Goal: Task Accomplishment & Management: Complete application form

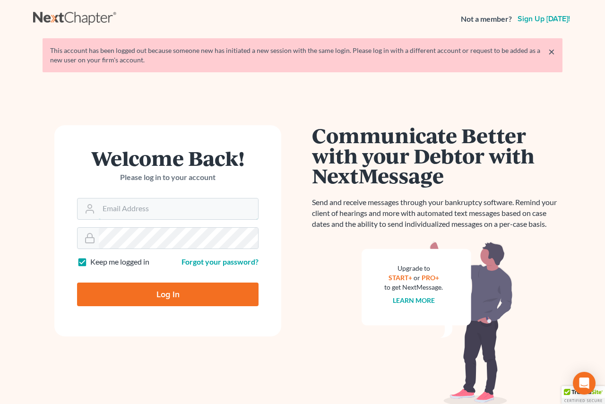
type input "chris@christiansenlawaz.com"
click at [196, 285] on input "Log In" at bounding box center [168, 295] width 182 height 24
type input "Thinking..."
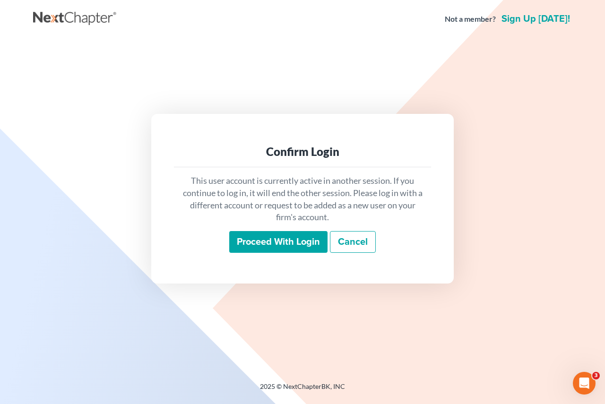
click at [283, 246] on input "Proceed with login" at bounding box center [278, 242] width 98 height 22
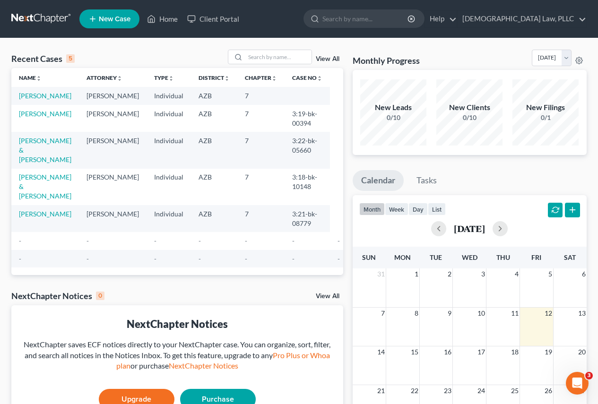
click at [51, 91] on td "[PERSON_NAME]" at bounding box center [45, 95] width 68 height 17
click at [52, 95] on link "Wojcik, Joanna" at bounding box center [45, 96] width 52 height 8
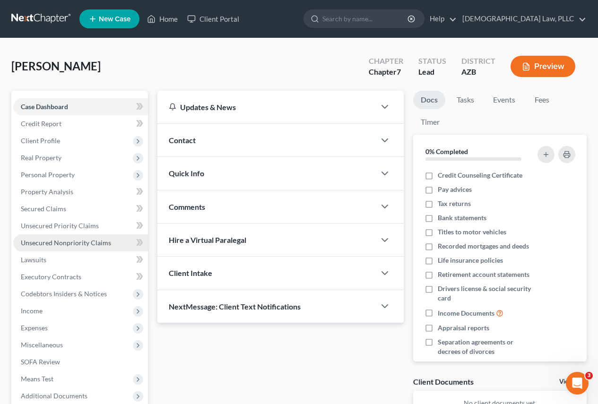
click at [69, 244] on span "Unsecured Nonpriority Claims" at bounding box center [66, 243] width 90 height 8
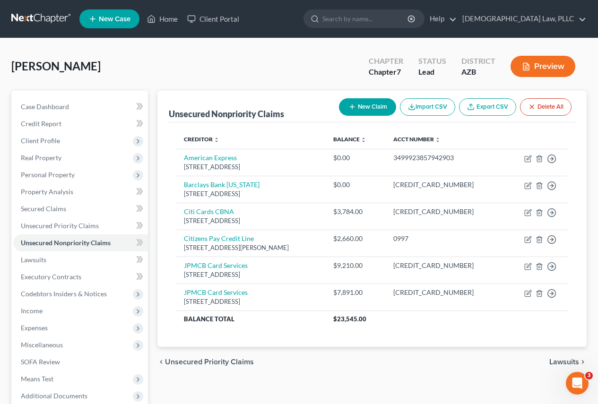
click at [367, 110] on button "New Claim" at bounding box center [367, 106] width 57 height 17
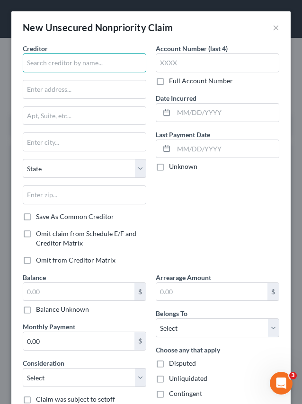
click at [59, 57] on input "text" at bounding box center [84, 62] width 123 height 19
type input "Chase Prime"
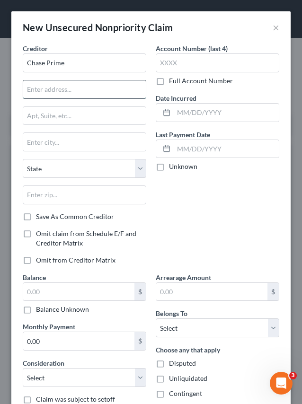
click at [102, 85] on input "text" at bounding box center [84, 89] width 122 height 18
type input "PO Box 15548"
click at [169, 82] on label "Full Account Number" at bounding box center [201, 80] width 64 height 9
click at [173, 82] on input "Full Account Number" at bounding box center [176, 79] width 6 height 6
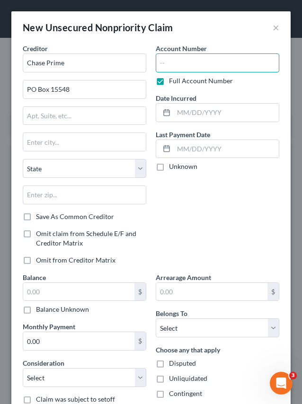
click at [179, 62] on input "text" at bounding box center [217, 62] width 123 height 19
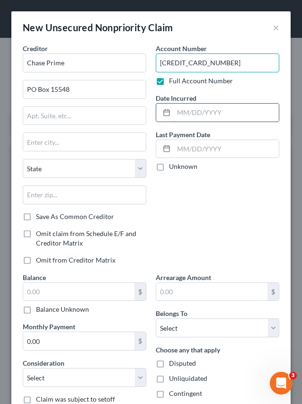
type input "4147400142132115"
click at [201, 111] on input "text" at bounding box center [226, 113] width 105 height 18
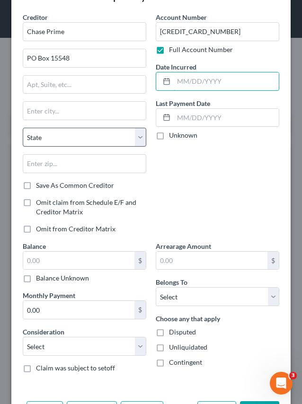
scroll to position [67, 0]
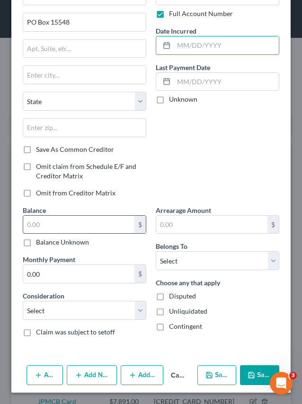
click at [82, 230] on input "text" at bounding box center [78, 225] width 111 height 18
click at [91, 220] on input "text" at bounding box center [78, 225] width 111 height 18
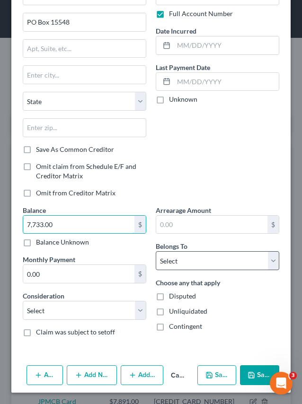
type input "7,733.00"
click at [222, 253] on select "Select Debtor 1 Only Debtor 2 Only Debtor 1 And Debtor 2 Only At Least One Of T…" at bounding box center [217, 260] width 123 height 19
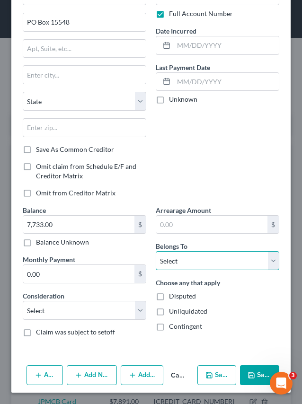
select select "0"
click at [156, 251] on select "Select Debtor 1 Only Debtor 2 Only Debtor 1 And Debtor 2 Only At Least One Of T…" at bounding box center [217, 260] width 123 height 19
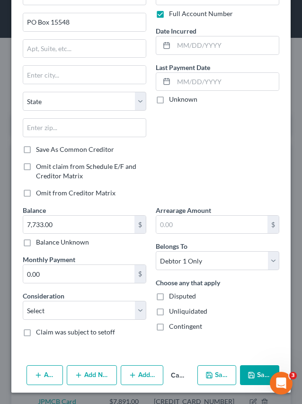
click at [258, 378] on button "Save & Close" at bounding box center [259, 375] width 39 height 20
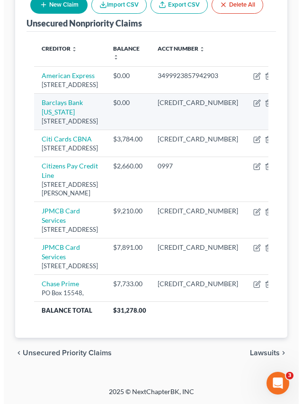
scroll to position [47, 0]
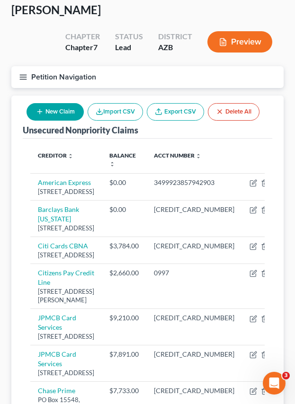
click at [63, 106] on button "New Claim" at bounding box center [54, 111] width 57 height 17
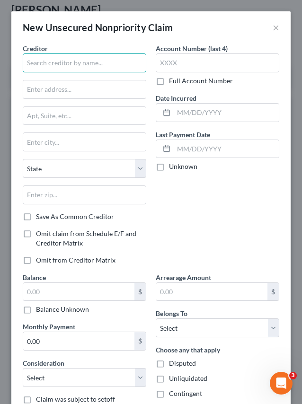
click at [86, 67] on input "text" at bounding box center [84, 62] width 123 height 19
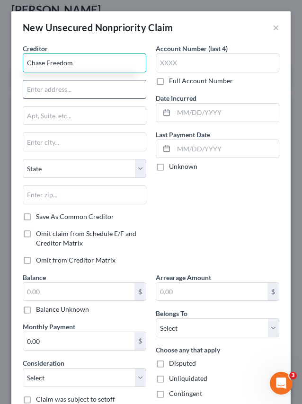
type input "Chase Freedom"
click at [68, 81] on input "text" at bounding box center [84, 89] width 122 height 18
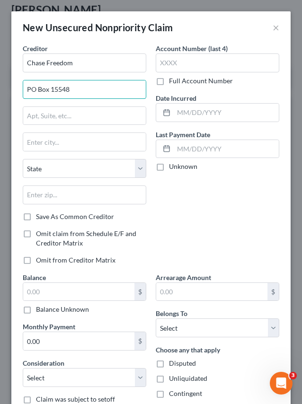
type input "PO Box 15548"
click at [151, 84] on div "Account Number (last 4) Full Account Number Date Incurred Last Payment Date Unk…" at bounding box center [217, 158] width 133 height 229
click at [169, 80] on label "Full Account Number" at bounding box center [201, 80] width 64 height 9
click at [173, 80] on input "Full Account Number" at bounding box center [176, 79] width 6 height 6
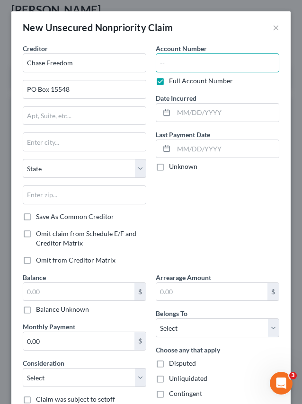
click at [176, 62] on input "text" at bounding box center [217, 62] width 123 height 19
click at [208, 61] on input "4266" at bounding box center [217, 62] width 123 height 19
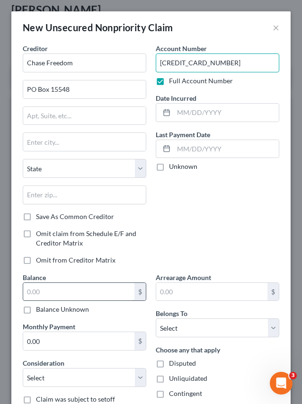
type input "4266841593729047"
click at [61, 295] on input "text" at bounding box center [78, 292] width 111 height 18
type input "9,026.84"
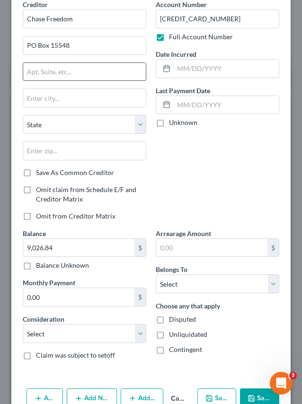
scroll to position [0, 0]
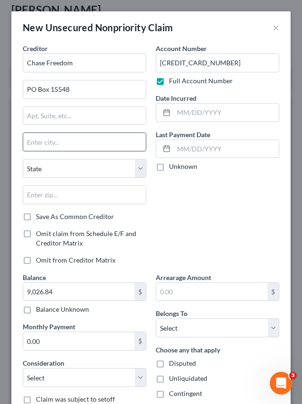
click at [99, 150] on input "text" at bounding box center [84, 142] width 122 height 18
type input "Wimington"
click at [50, 198] on input "text" at bounding box center [84, 194] width 123 height 19
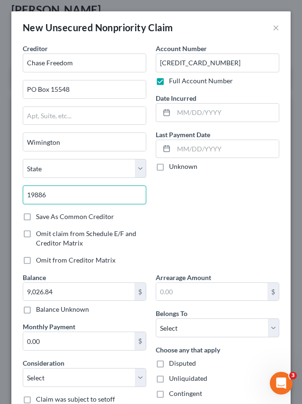
type input "19886"
click at [229, 232] on div "Account Number 4266841593729047 Full Account Number Date Incurred Last Payment …" at bounding box center [217, 158] width 133 height 229
type input "Wilmington"
select select "7"
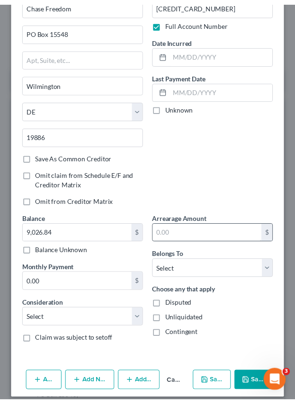
scroll to position [67, 0]
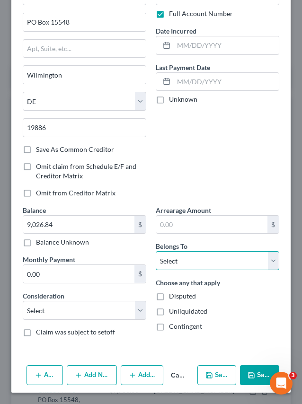
click at [208, 255] on select "Select Debtor 1 Only Debtor 2 Only Debtor 1 And Debtor 2 Only At Least One Of T…" at bounding box center [217, 260] width 123 height 19
select select "0"
click at [156, 251] on select "Select Debtor 1 Only Debtor 2 Only Debtor 1 And Debtor 2 Only At Least One Of T…" at bounding box center [217, 260] width 123 height 19
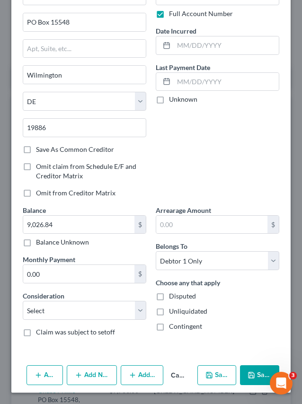
click at [258, 376] on button "Save & Close" at bounding box center [259, 375] width 39 height 20
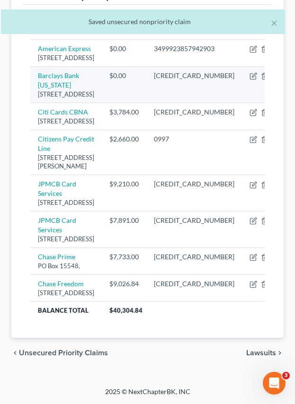
scroll to position [284, 0]
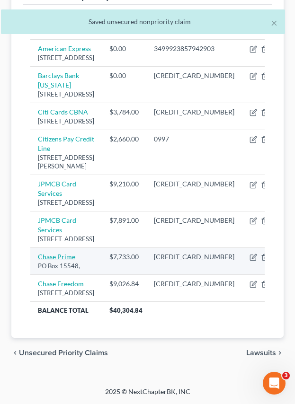
click at [63, 261] on link "Chase Prime" at bounding box center [56, 257] width 37 height 8
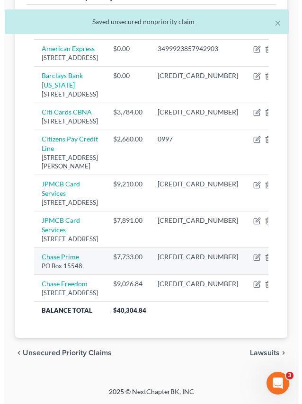
scroll to position [274, 0]
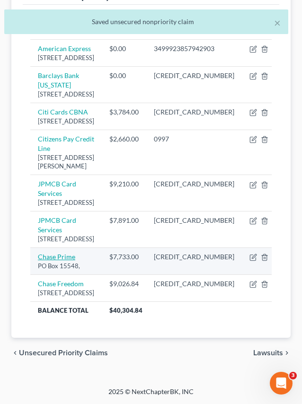
select select "0"
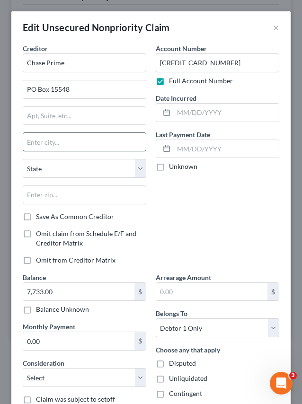
click at [55, 139] on input "text" at bounding box center [84, 142] width 122 height 18
type input "W"
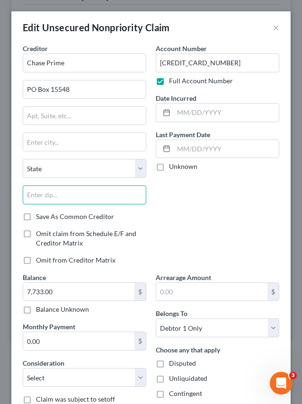
click at [42, 193] on input "text" at bounding box center [84, 194] width 123 height 19
type input "19886"
click at [179, 226] on div "Account Number 4147400142132115 Full Account Number Date Incurred Last Payment …" at bounding box center [217, 158] width 133 height 229
type input "Wilmington"
select select "7"
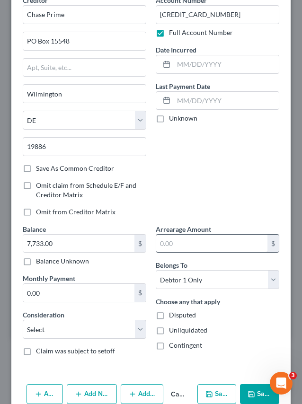
scroll to position [94, 0]
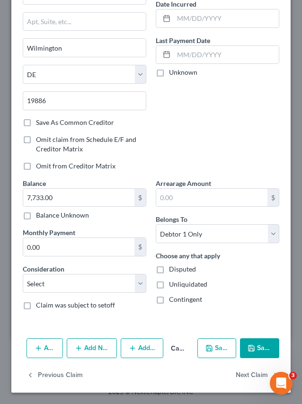
click at [252, 347] on button "Save & Close" at bounding box center [259, 348] width 39 height 20
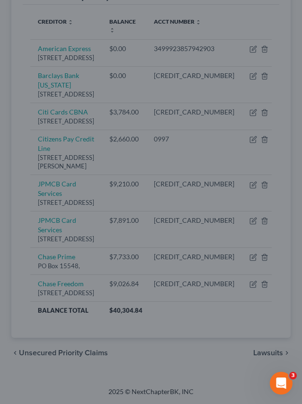
type input "0"
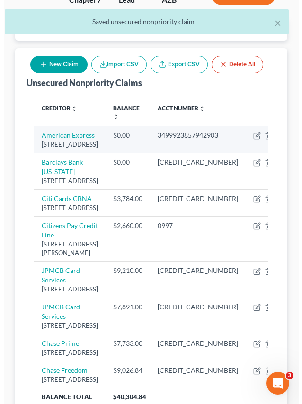
scroll to position [0, 0]
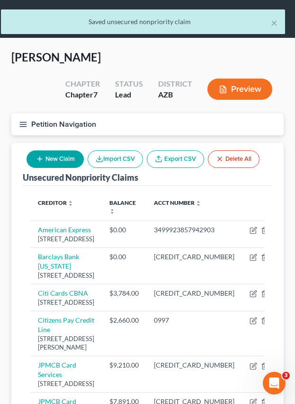
click at [57, 166] on button "New Claim" at bounding box center [54, 158] width 57 height 17
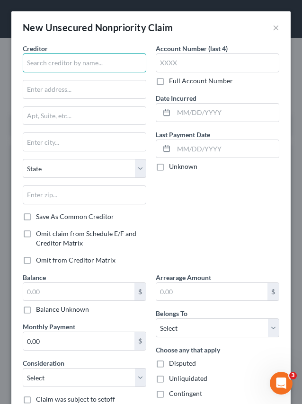
click at [103, 59] on input "text" at bounding box center [84, 62] width 123 height 19
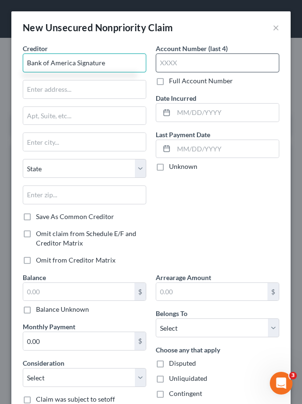
type input "Bank of America Signature"
click at [173, 60] on input "text" at bounding box center [217, 62] width 123 height 19
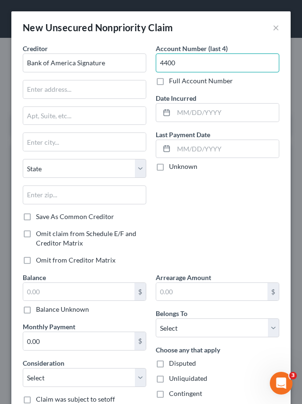
type input "4400"
click at [169, 82] on label "Full Account Number" at bounding box center [201, 80] width 64 height 9
click at [173, 82] on input "Full Account Number" at bounding box center [176, 79] width 6 height 6
click at [165, 66] on input "4400" at bounding box center [217, 62] width 123 height 19
click at [177, 61] on input "4400" at bounding box center [217, 62] width 123 height 19
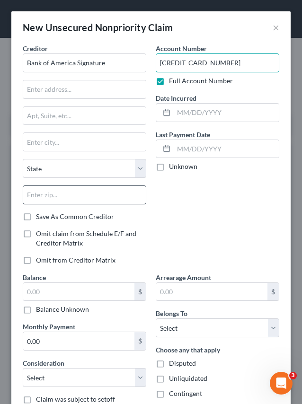
type input "4400660097225766"
click at [62, 194] on input "text" at bounding box center [84, 194] width 123 height 19
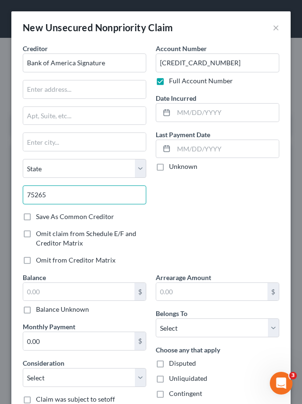
type input "75265"
click at [180, 224] on div "Account Number 4400660097225766 Full Account Number Date Incurred Last Payment …" at bounding box center [217, 158] width 133 height 229
type input "Dallas"
select select "45"
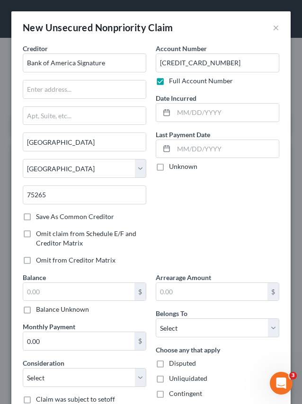
scroll to position [67, 0]
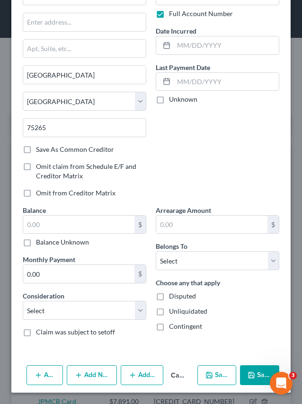
click at [85, 236] on div "$ Balance Unknown" at bounding box center [84, 231] width 123 height 32
click at [84, 220] on input "text" at bounding box center [78, 225] width 111 height 18
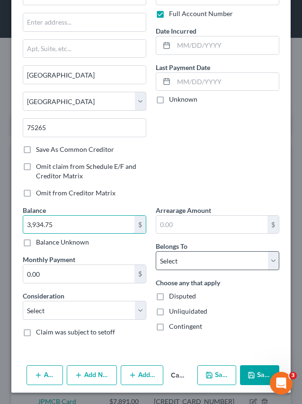
type input "3,934.75"
click at [220, 252] on select "Select Debtor 1 Only Debtor 2 Only Debtor 1 And Debtor 2 Only At Least One Of T…" at bounding box center [217, 260] width 123 height 19
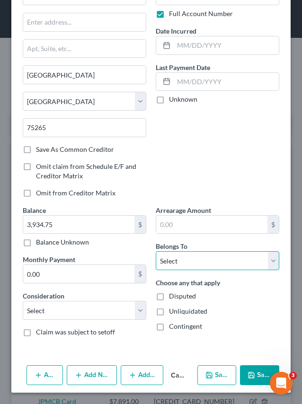
click at [156, 251] on select "Select Debtor 1 Only Debtor 2 Only Debtor 1 And Debtor 2 Only At Least One Of T…" at bounding box center [217, 260] width 123 height 19
click at [194, 261] on select "Select Debtor 1 Only Debtor 2 Only Debtor 1 And Debtor 2 Only At Least One Of T…" at bounding box center [217, 260] width 123 height 19
select select "0"
click at [156, 251] on select "Select Debtor 1 Only Debtor 2 Only Debtor 1 And Debtor 2 Only At Least One Of T…" at bounding box center [217, 260] width 123 height 19
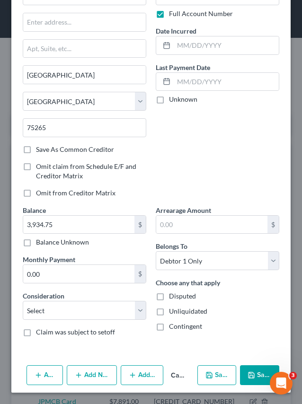
click at [249, 371] on icon "button" at bounding box center [251, 375] width 8 height 8
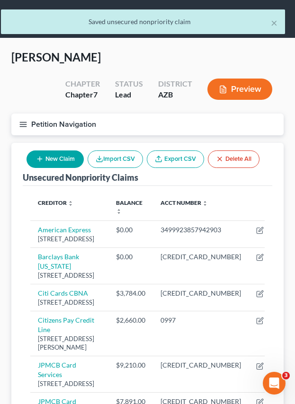
click at [46, 154] on button "New Claim" at bounding box center [54, 158] width 57 height 17
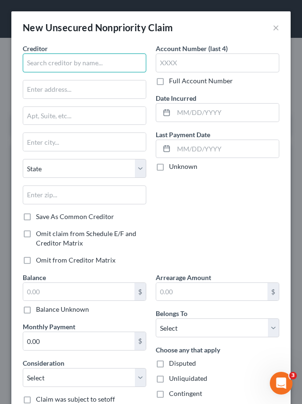
click at [52, 62] on input "text" at bounding box center [84, 62] width 123 height 19
type input "Bank of America Cash Rewards"
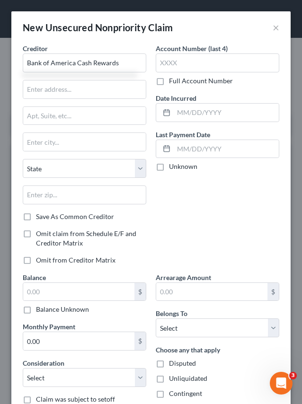
click at [169, 79] on label "Full Account Number" at bounding box center [201, 80] width 64 height 9
click at [173, 79] on input "Full Account Number" at bounding box center [176, 79] width 6 height 6
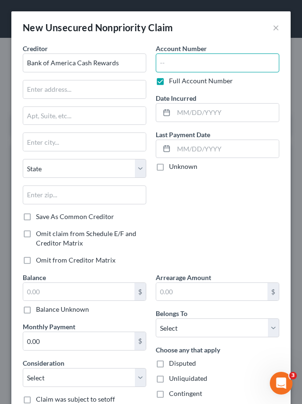
click at [170, 70] on input "text" at bounding box center [217, 62] width 123 height 19
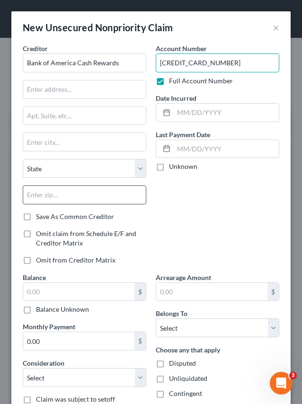
type input "4400664292606648"
drag, startPoint x: 38, startPoint y: 189, endPoint x: 35, endPoint y: 180, distance: 10.2
click at [38, 189] on input "text" at bounding box center [84, 194] width 123 height 19
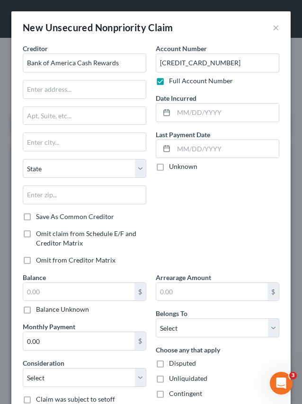
click at [36, 309] on label "Balance Unknown" at bounding box center [62, 309] width 53 height 9
click at [40, 309] on input "Balance Unknown" at bounding box center [43, 308] width 6 height 6
checkbox input "true"
type input "0.00"
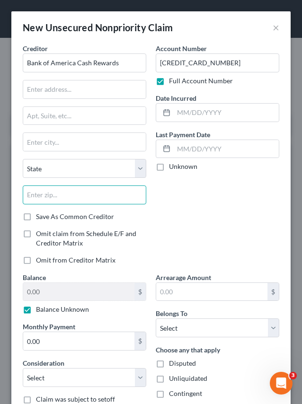
click at [57, 198] on input "text" at bounding box center [84, 194] width 123 height 19
click at [64, 196] on input "text" at bounding box center [84, 194] width 123 height 19
type input "75265"
click at [214, 230] on div "Account Number 4400664292606648 Full Account Number Date Incurred Last Payment …" at bounding box center [217, 158] width 133 height 229
type input "Dallas"
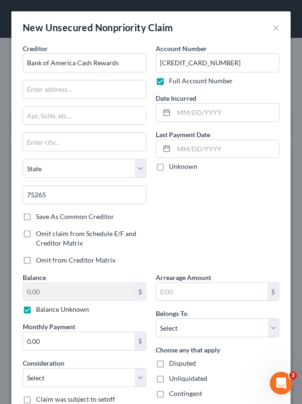
select select "45"
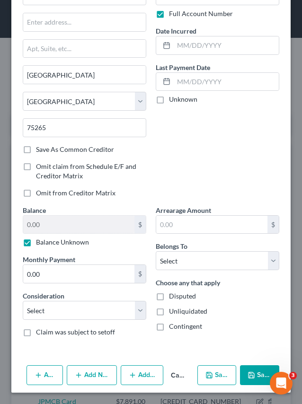
click at [254, 378] on button "Save & Close" at bounding box center [259, 375] width 39 height 20
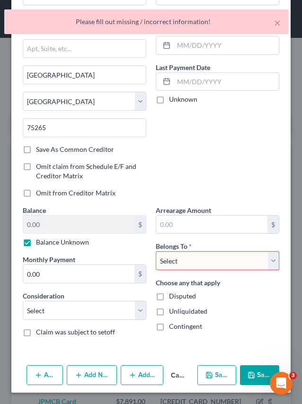
click at [208, 256] on select "Select Debtor 1 Only Debtor 2 Only Debtor 1 And Debtor 2 Only At Least One Of T…" at bounding box center [217, 260] width 123 height 19
select select "0"
click at [156, 251] on select "Select Debtor 1 Only Debtor 2 Only Debtor 1 And Debtor 2 Only At Least One Of T…" at bounding box center [217, 260] width 123 height 19
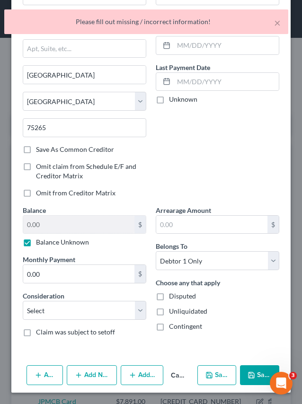
click at [250, 376] on button "Save & Close" at bounding box center [259, 375] width 39 height 20
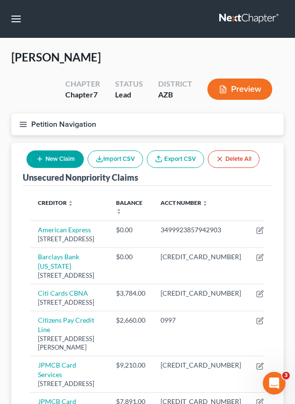
click at [59, 156] on button "New Claim" at bounding box center [54, 158] width 57 height 17
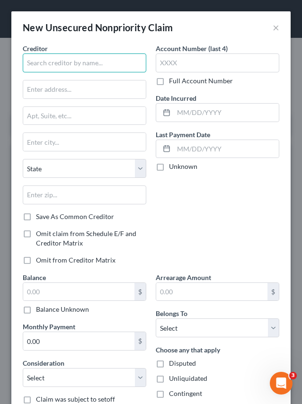
click at [83, 67] on input "text" at bounding box center [84, 62] width 123 height 19
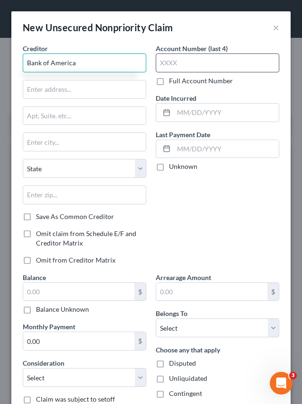
type input "Bank of America"
click at [167, 69] on input "text" at bounding box center [217, 62] width 123 height 19
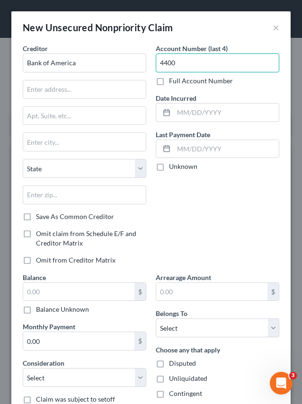
type input "4400"
click at [169, 85] on label "Full Account Number" at bounding box center [201, 80] width 64 height 9
click at [173, 82] on input "Full Account Number" at bounding box center [176, 79] width 6 height 6
click at [190, 61] on input "4400" at bounding box center [217, 62] width 123 height 19
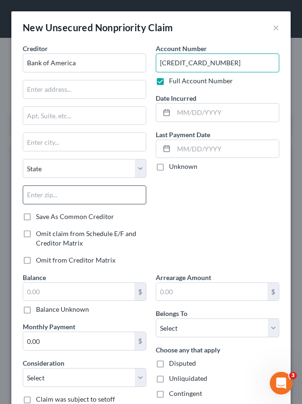
type input "4400668375392992"
click at [67, 194] on input "text" at bounding box center [84, 194] width 123 height 19
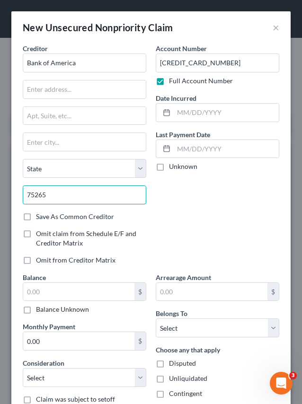
type input "75265"
click at [224, 209] on div "Account Number 4400668375392992 Full Account Number Date Incurred Last Payment …" at bounding box center [217, 158] width 133 height 229
type input "Dallas"
select select "45"
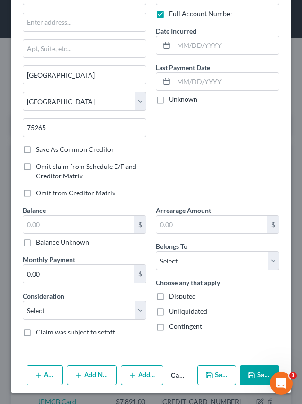
click at [78, 203] on div "Creditor * Bank of America Dallas State AL AK AR AZ CA CO CT DE DC FL GA GU HI …" at bounding box center [84, 90] width 133 height 229
click at [83, 222] on input "text" at bounding box center [78, 225] width 111 height 18
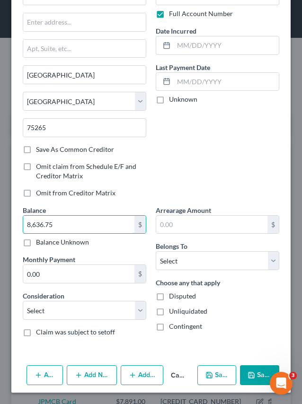
type input "8,636.75"
click at [190, 169] on div "Account Number 4400668375392992 Full Account Number Date Incurred Last Payment …" at bounding box center [217, 90] width 133 height 229
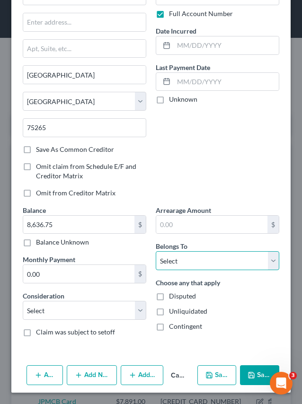
click at [248, 262] on select "Select Debtor 1 Only Debtor 2 Only Debtor 1 And Debtor 2 Only At Least One Of T…" at bounding box center [217, 260] width 123 height 19
select select "0"
click at [156, 251] on select "Select Debtor 1 Only Debtor 2 Only Debtor 1 And Debtor 2 Only At Least One Of T…" at bounding box center [217, 260] width 123 height 19
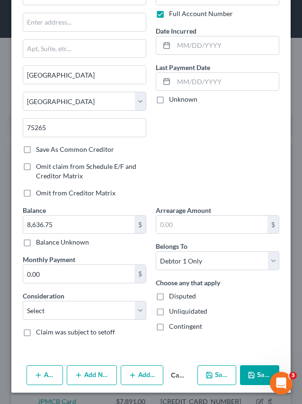
click at [254, 371] on button "Save & Close" at bounding box center [259, 375] width 39 height 20
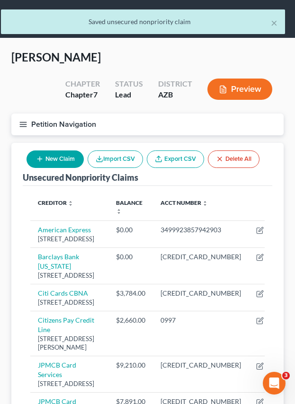
click at [74, 162] on button "New Claim" at bounding box center [54, 158] width 57 height 17
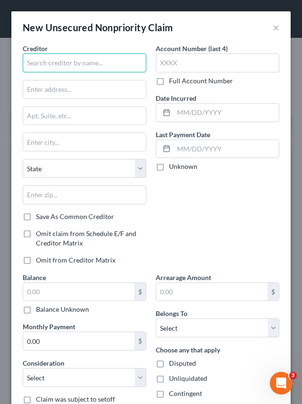
click at [79, 63] on input "text" at bounding box center [84, 62] width 123 height 19
type input "Wells Fargo Reflect"
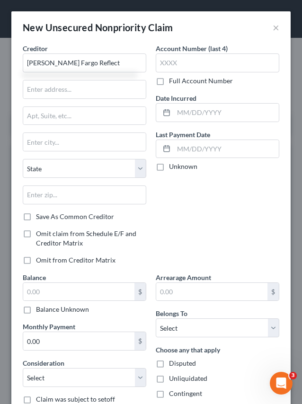
click at [169, 80] on label "Full Account Number" at bounding box center [201, 80] width 64 height 9
click at [173, 80] on input "Full Account Number" at bounding box center [176, 79] width 6 height 6
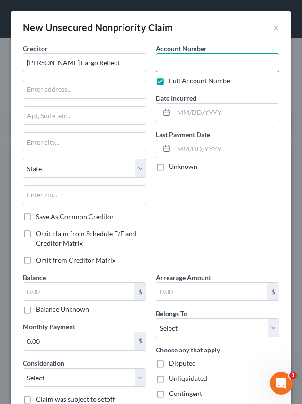
click at [164, 64] on input "text" at bounding box center [217, 62] width 123 height 19
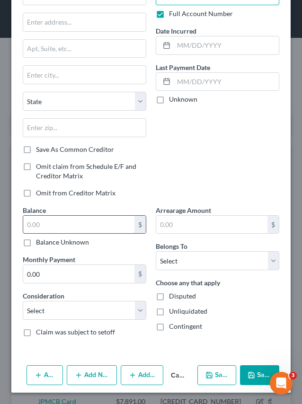
type input "4147181446692562"
click at [72, 230] on input "text" at bounding box center [78, 225] width 111 height 18
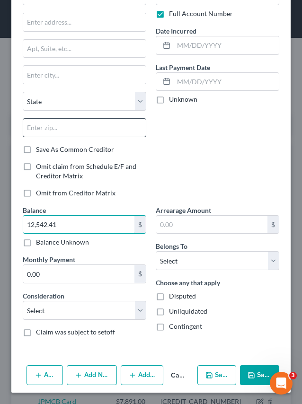
type input "12,542.41"
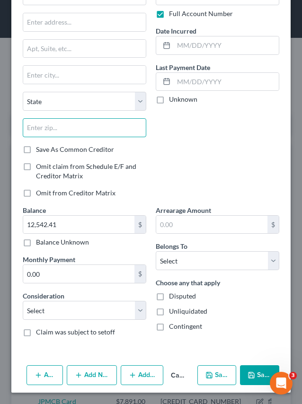
click at [42, 131] on input "text" at bounding box center [84, 127] width 123 height 19
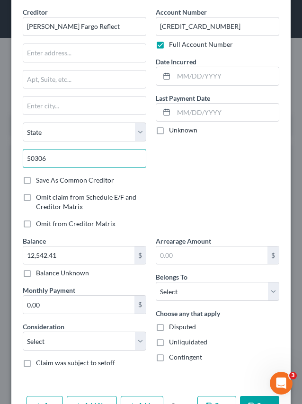
scroll to position [20, 0]
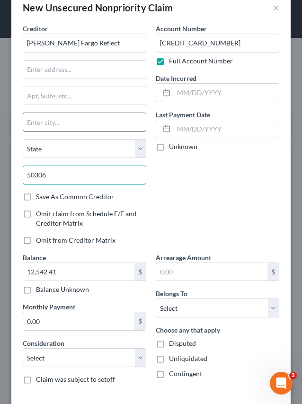
type input "50306"
click at [61, 120] on input "text" at bounding box center [84, 122] width 122 height 18
type input "Des Moines"
select select "16"
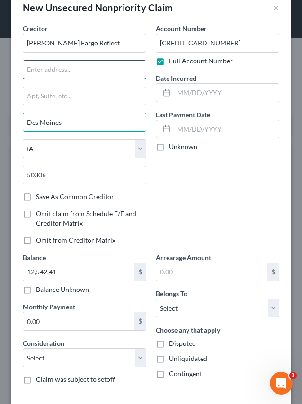
click at [65, 70] on input "text" at bounding box center [84, 70] width 122 height 18
click at [36, 69] on input "PoBox 10347" at bounding box center [84, 70] width 122 height 18
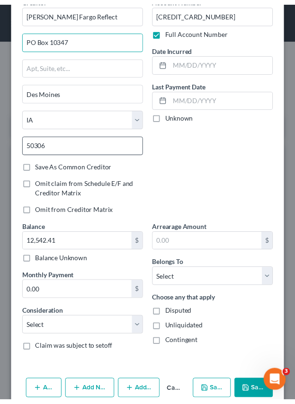
scroll to position [67, 0]
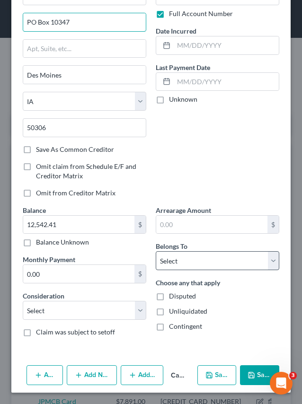
type input "PO Box 10347"
click at [202, 256] on select "Select Debtor 1 Only Debtor 2 Only Debtor 1 And Debtor 2 Only At Least One Of T…" at bounding box center [217, 260] width 123 height 19
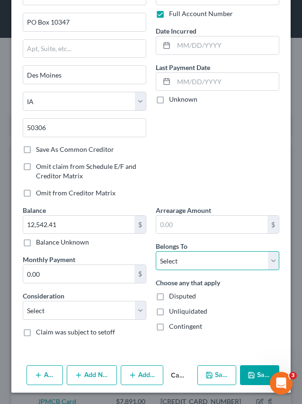
select select "0"
click at [156, 251] on select "Select Debtor 1 Only Debtor 2 Only Debtor 1 And Debtor 2 Only At Least One Of T…" at bounding box center [217, 260] width 123 height 19
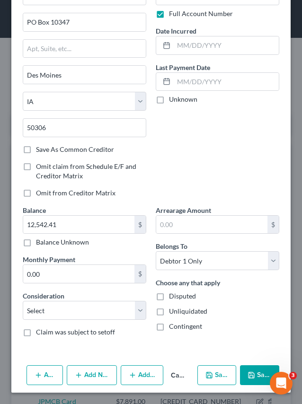
click at [253, 381] on button "Save & Close" at bounding box center [259, 375] width 39 height 20
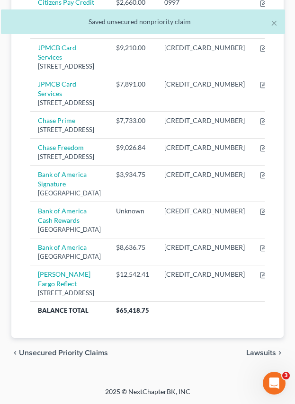
scroll to position [426, 0]
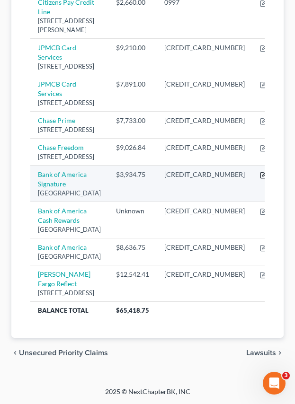
click at [260, 179] on icon "button" at bounding box center [264, 175] width 8 height 8
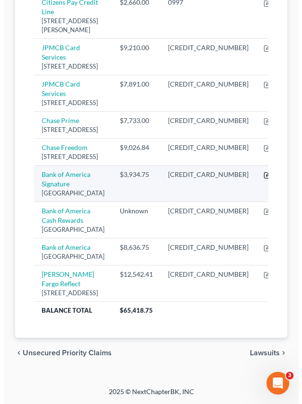
scroll to position [408, 0]
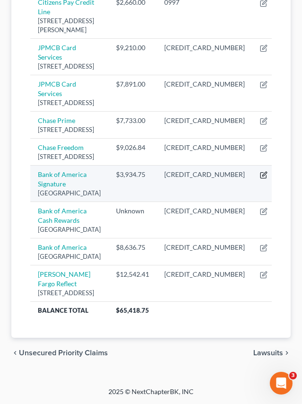
select select "45"
select select "0"
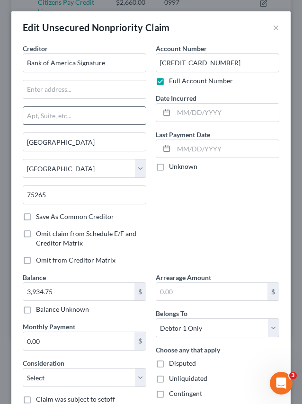
click at [72, 113] on input "text" at bounding box center [84, 116] width 122 height 18
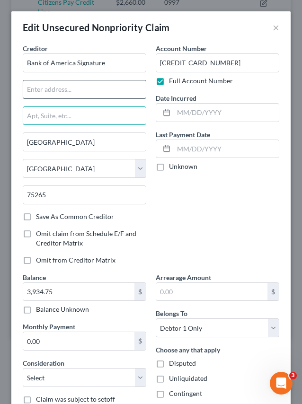
click at [94, 93] on input "text" at bounding box center [84, 89] width 122 height 18
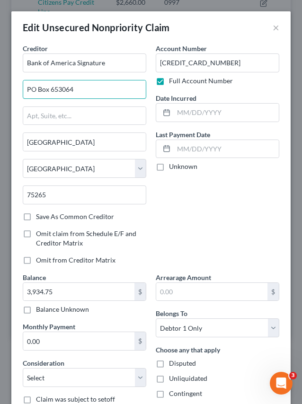
drag, startPoint x: 94, startPoint y: 93, endPoint x: 0, endPoint y: 86, distance: 94.3
click at [0, 86] on html "Home New Case Client Portal Christiansen Law, PLLC chris@christiansenlawaz.com …" at bounding box center [151, 47] width 302 height 713
type input "PO Box 653064"
click at [227, 196] on div "Account Number 4400660097225766 Full Account Number Date Incurred Last Payment …" at bounding box center [217, 158] width 133 height 229
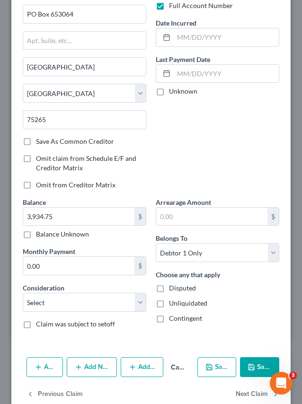
scroll to position [94, 0]
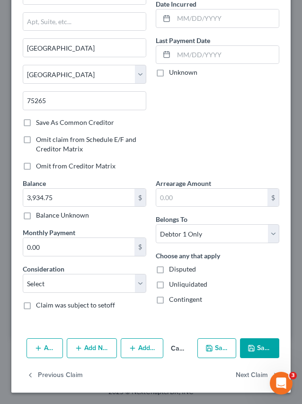
click at [258, 357] on button "Save & Close" at bounding box center [259, 348] width 39 height 20
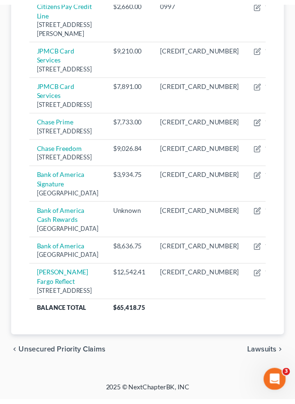
scroll to position [426, 0]
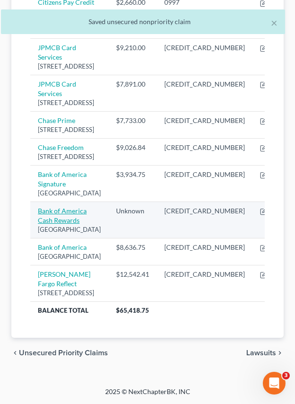
click at [67, 224] on link "Bank of America Cash Rewards" at bounding box center [62, 215] width 49 height 17
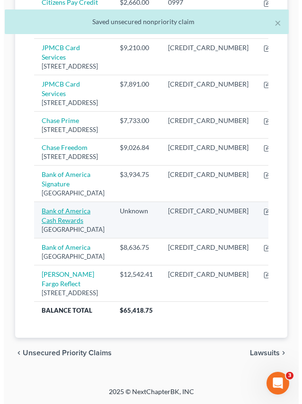
scroll to position [408, 0]
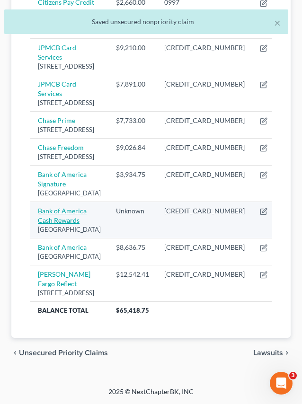
select select "45"
select select "0"
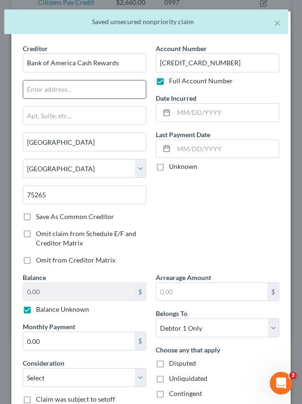
click at [83, 91] on input "text" at bounding box center [84, 89] width 122 height 18
paste input "PO Box 653064"
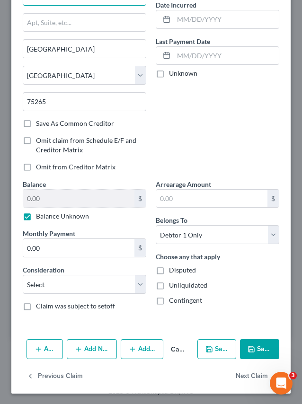
scroll to position [94, 0]
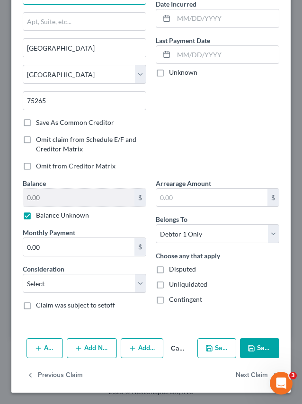
type input "PO Box 653064"
click at [252, 351] on button "Save & Close" at bounding box center [259, 348] width 39 height 20
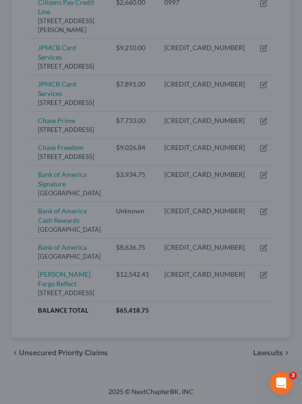
type input "0"
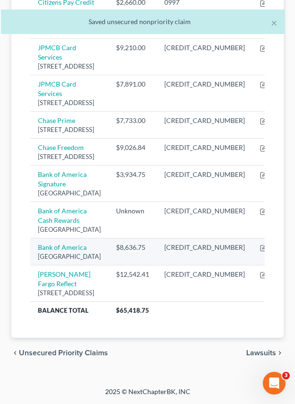
scroll to position [567, 0]
click at [47, 243] on link "Bank of America" at bounding box center [62, 247] width 49 height 8
select select "45"
select select "0"
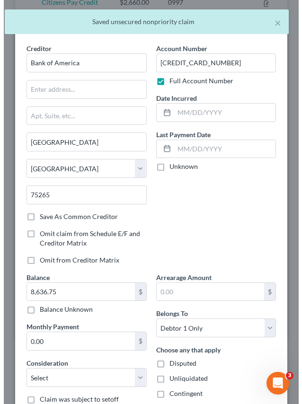
scroll to position [486, 0]
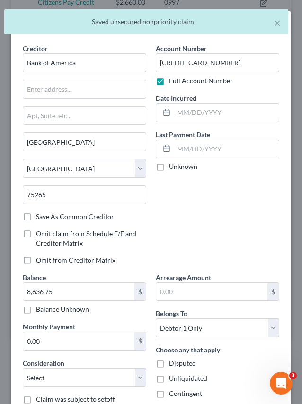
click at [85, 79] on div "Creditor * Bank of America Dallas State AL AK AR AZ CA CO CT DE DC FL GA GU HI …" at bounding box center [84, 128] width 123 height 168
click at [80, 87] on input "text" at bounding box center [84, 89] width 122 height 18
paste input "PO Box 653064"
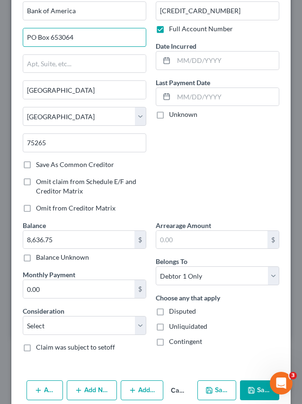
scroll to position [94, 0]
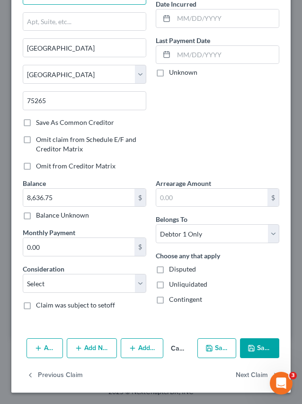
type input "PO Box 653064"
click at [250, 348] on button "Save & Close" at bounding box center [259, 348] width 39 height 20
type input "0"
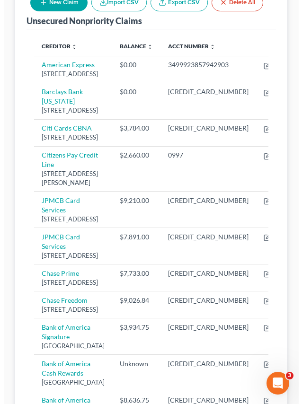
scroll to position [18, 0]
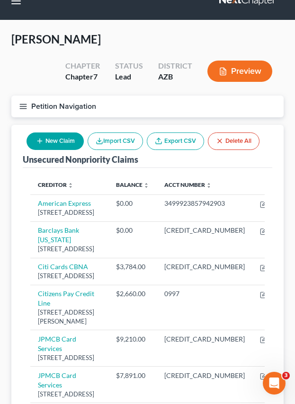
click at [58, 137] on button "New Claim" at bounding box center [54, 140] width 57 height 17
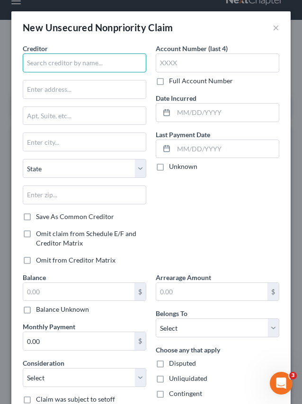
click at [89, 63] on input "text" at bounding box center [84, 62] width 123 height 19
type input "American Express Everyday"
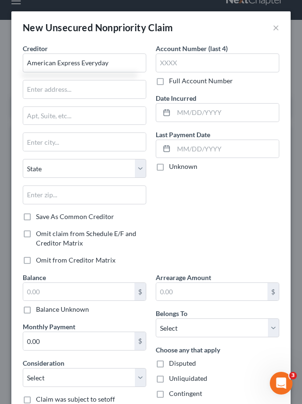
click at [169, 81] on label "Full Account Number" at bounding box center [201, 80] width 64 height 9
click at [173, 81] on input "Full Account Number" at bounding box center [176, 79] width 6 height 6
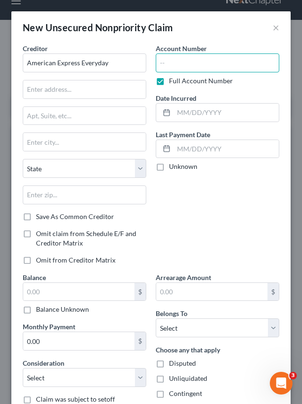
click at [165, 61] on input "text" at bounding box center [217, 62] width 123 height 19
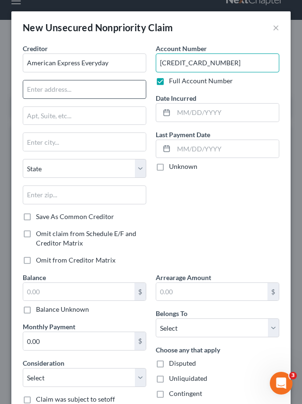
type input "379134420773004"
click at [78, 91] on input "text" at bounding box center [84, 89] width 122 height 18
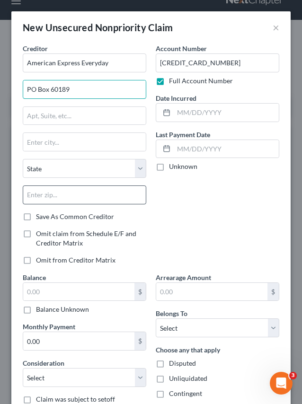
type input "PO Box 60189"
click at [59, 200] on input "text" at bounding box center [84, 194] width 123 height 19
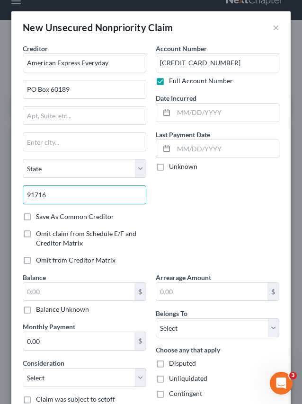
type input "91716"
click at [179, 209] on div "Account Number 379134420773004 Full Account Number Date Incurred Last Payment D…" at bounding box center [217, 158] width 133 height 229
type input "City Of Industry"
select select "4"
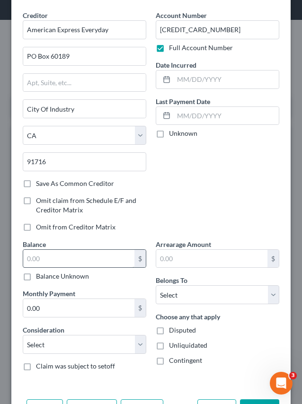
scroll to position [67, 0]
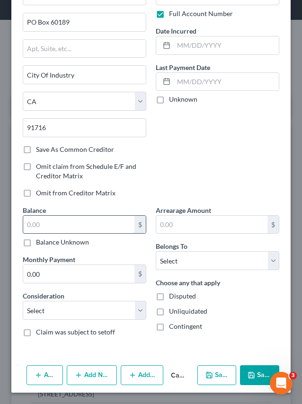
click at [97, 228] on input "text" at bounding box center [78, 225] width 111 height 18
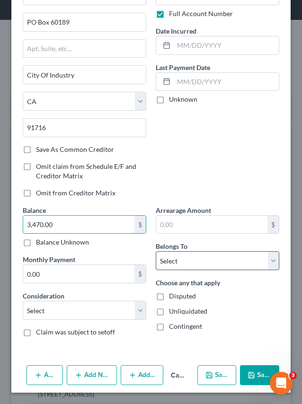
type input "3,470.00"
click at [192, 254] on select "Select Debtor 1 Only Debtor 2 Only Debtor 1 And Debtor 2 Only At Least One Of T…" at bounding box center [217, 260] width 123 height 19
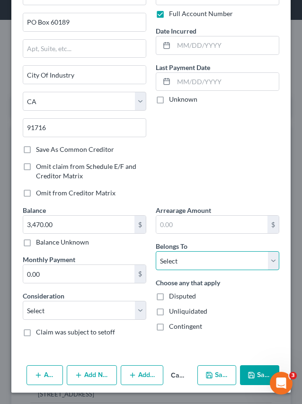
select select "0"
click at [156, 251] on select "Select Debtor 1 Only Debtor 2 Only Debtor 1 And Debtor 2 Only At Least One Of T…" at bounding box center [217, 260] width 123 height 19
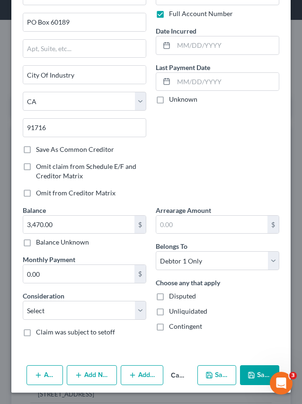
click at [244, 368] on button "Save & Close" at bounding box center [259, 375] width 39 height 20
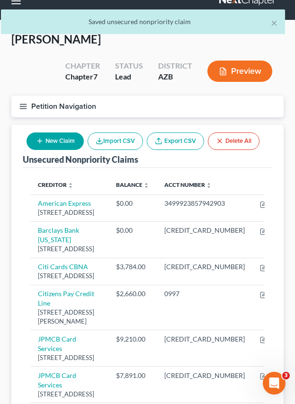
click at [57, 141] on button "New Claim" at bounding box center [54, 140] width 57 height 17
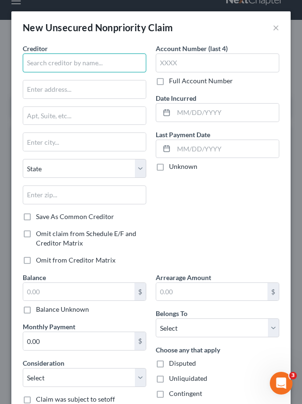
click at [72, 61] on input "text" at bounding box center [84, 62] width 123 height 19
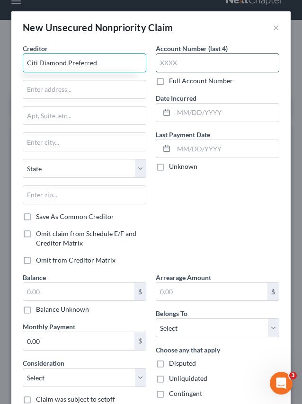
type input "Citi Diamond Preferred"
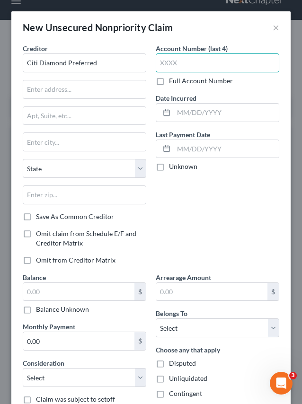
click at [172, 62] on input "text" at bounding box center [217, 62] width 123 height 19
click at [169, 83] on label "Full Account Number" at bounding box center [201, 80] width 64 height 9
click at [173, 82] on input "Full Account Number" at bounding box center [176, 79] width 6 height 6
click at [175, 63] on input "text" at bounding box center [217, 62] width 123 height 19
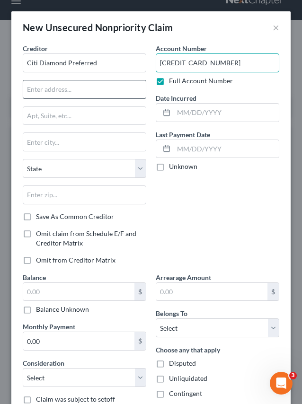
type input "5424181392469552"
drag, startPoint x: 90, startPoint y: 91, endPoint x: 96, endPoint y: 91, distance: 5.2
click at [90, 91] on input "text" at bounding box center [84, 89] width 122 height 18
type input "Po Box 6077"
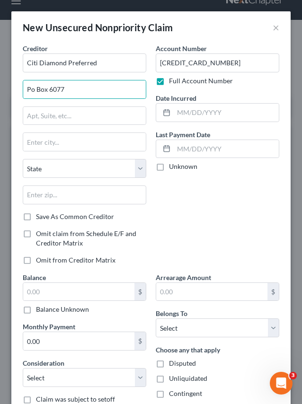
click at [47, 184] on div "State AL AK AR AZ CA CO CT DE DC FL GA GU HI ID IL IN IA KS KY LA ME MD MA MI M…" at bounding box center [84, 185] width 133 height 53
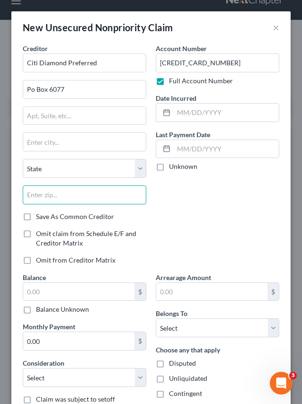
click at [48, 191] on input "text" at bounding box center [84, 194] width 123 height 19
type input "57117"
click at [187, 219] on div "Account Number 5424181392469552 Full Account Number Date Incurred Last Payment …" at bounding box center [217, 158] width 133 height 229
type input "Sioux Falls"
select select "43"
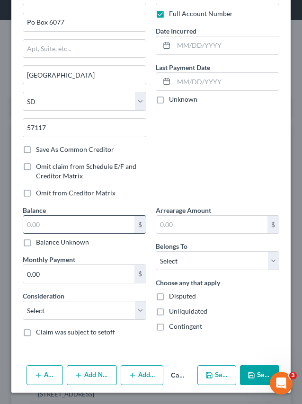
click at [74, 231] on input "text" at bounding box center [78, 225] width 111 height 18
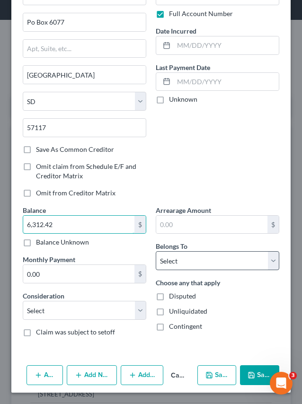
type input "6,312.42"
click at [231, 258] on select "Select Debtor 1 Only Debtor 2 Only Debtor 1 And Debtor 2 Only At Least One Of T…" at bounding box center [217, 260] width 123 height 19
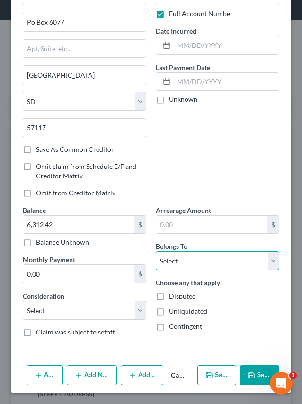
select select "0"
click at [156, 251] on select "Select Debtor 1 Only Debtor 2 Only Debtor 1 And Debtor 2 Only At Least One Of T…" at bounding box center [217, 260] width 123 height 19
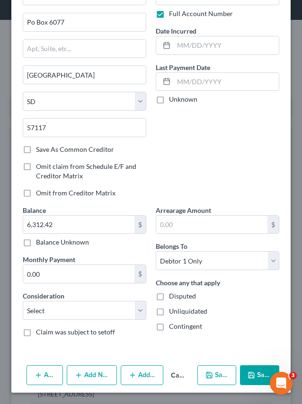
click at [253, 368] on button "Save & Close" at bounding box center [259, 375] width 39 height 20
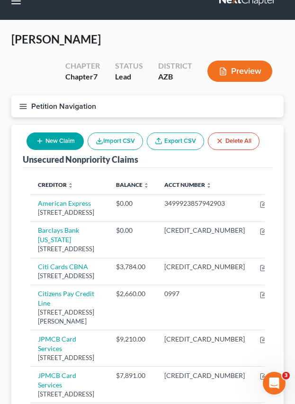
click at [62, 148] on button "New Claim" at bounding box center [54, 140] width 57 height 17
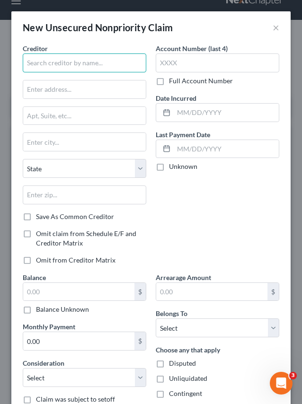
click at [86, 69] on input "text" at bounding box center [84, 62] width 123 height 19
type input "Citi Double Cash"
click at [169, 79] on label "Full Account Number" at bounding box center [201, 80] width 64 height 9
click at [173, 79] on input "Full Account Number" at bounding box center [176, 79] width 6 height 6
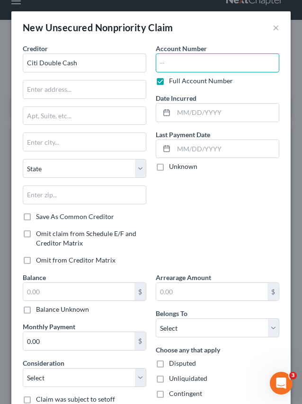
click at [180, 66] on input "text" at bounding box center [217, 62] width 123 height 19
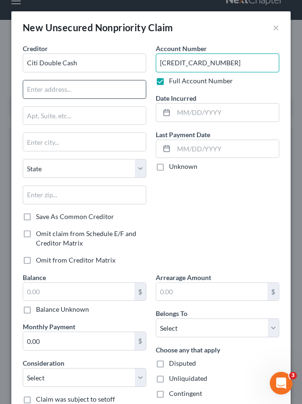
type input "5424181141703921"
click at [70, 96] on input "text" at bounding box center [84, 89] width 122 height 18
type input "Po Box 6077"
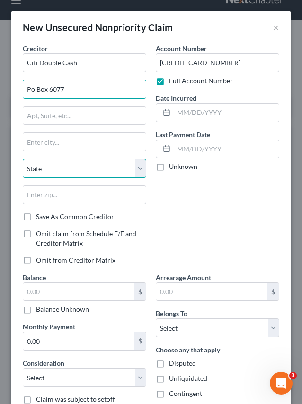
click at [57, 168] on select "State AL AK AR AZ CA CO CT DE DC FL GA GU HI ID IL IN IA KS KY LA ME MD MA MI M…" at bounding box center [84, 168] width 123 height 19
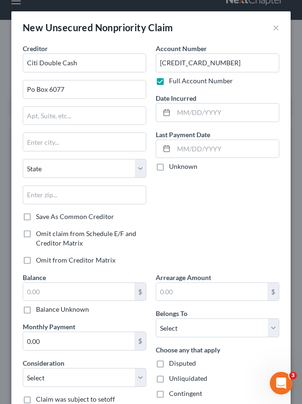
click at [190, 198] on div "Account Number 5424181141703921 Full Account Number Date Incurred Last Payment …" at bounding box center [217, 158] width 133 height 229
click at [94, 191] on input "text" at bounding box center [84, 194] width 123 height 19
type input "57117"
click at [169, 213] on div "Account Number 5424181141703921 Full Account Number Date Incurred Last Payment …" at bounding box center [217, 158] width 133 height 229
type input "Sioux Falls"
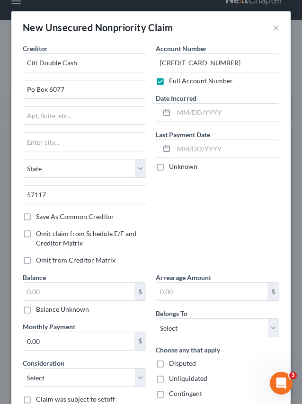
select select "43"
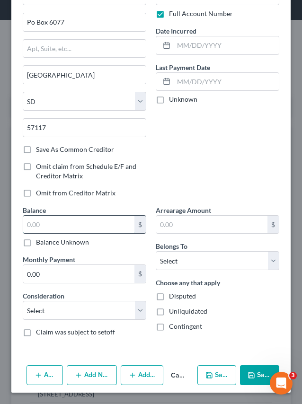
click at [53, 224] on input "text" at bounding box center [78, 225] width 111 height 18
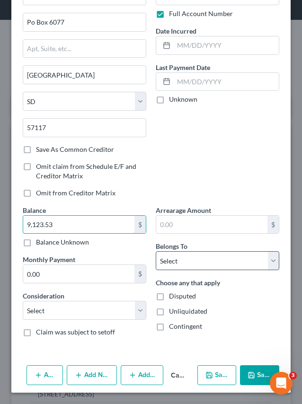
type input "9,123.53"
click at [192, 257] on select "Select Debtor 1 Only Debtor 2 Only Debtor 1 And Debtor 2 Only At Least One Of T…" at bounding box center [217, 260] width 123 height 19
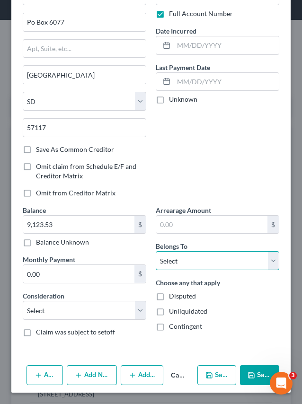
select select "0"
click at [156, 251] on select "Select Debtor 1 Only Debtor 2 Only Debtor 1 And Debtor 2 Only At Least One Of T…" at bounding box center [217, 260] width 123 height 19
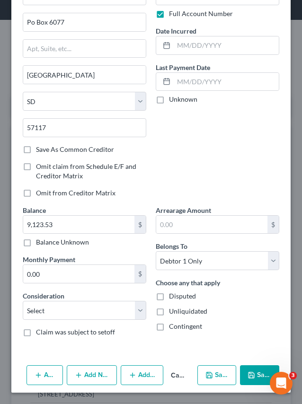
click at [249, 370] on button "Save & Close" at bounding box center [259, 375] width 39 height 20
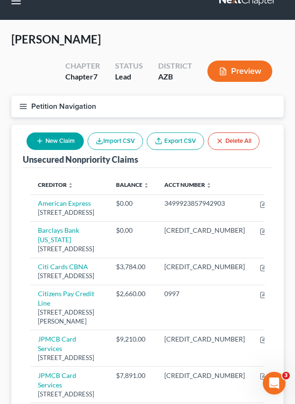
click at [51, 139] on button "New Claim" at bounding box center [54, 140] width 57 height 17
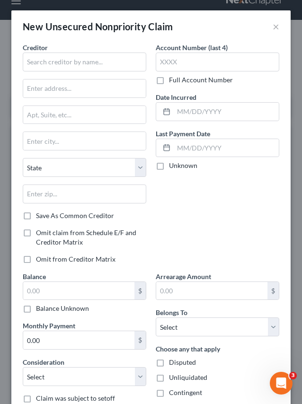
scroll to position [0, 0]
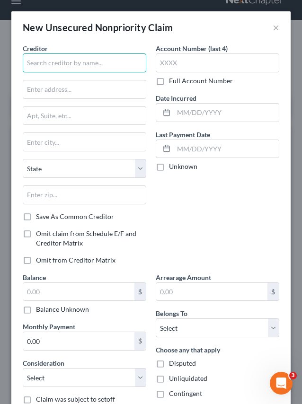
click at [75, 70] on input "text" at bounding box center [84, 62] width 123 height 19
type input "Citi Custom Cash"
click at [169, 76] on label "Full Account Number" at bounding box center [201, 80] width 64 height 9
click at [173, 76] on input "Full Account Number" at bounding box center [176, 79] width 6 height 6
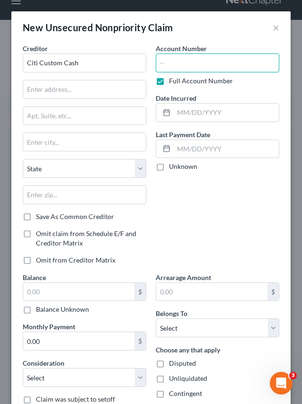
click at [177, 60] on input "text" at bounding box center [217, 62] width 123 height 19
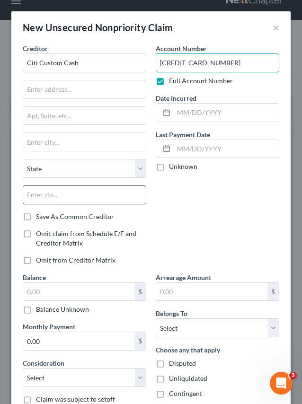
type input "5424181633108167"
click at [39, 201] on input "text" at bounding box center [84, 194] width 123 height 19
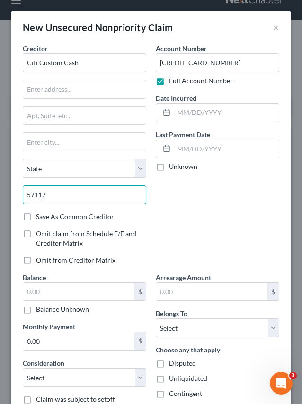
type input "57117"
click at [183, 205] on div "Account Number 5424181633108167 Full Account Number Date Incurred Last Payment …" at bounding box center [217, 158] width 133 height 229
type input "Sioux Falls"
select select "43"
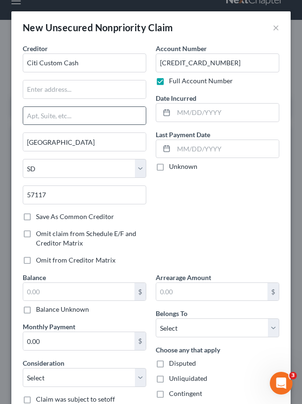
click at [91, 106] on div at bounding box center [84, 115] width 123 height 19
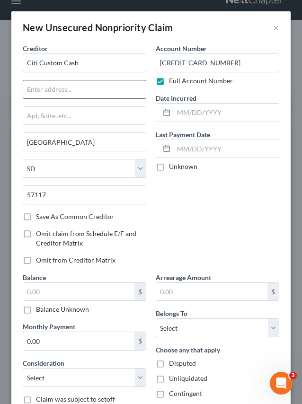
click at [93, 90] on input "text" at bounding box center [84, 89] width 122 height 18
type input "Po Box 6077"
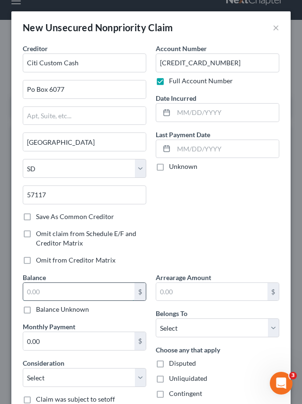
click at [92, 291] on input "text" at bounding box center [78, 292] width 111 height 18
type input "3,675.95"
click at [213, 304] on div "Arrearage Amount $ Belongs To * Select Debtor 1 Only Debtor 2 Only Debtor 1 And…" at bounding box center [217, 341] width 133 height 139
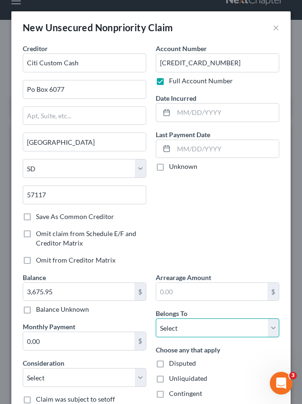
click at [206, 332] on select "Select Debtor 1 Only Debtor 2 Only Debtor 1 And Debtor 2 Only At Least One Of T…" at bounding box center [217, 327] width 123 height 19
click at [156, 318] on select "Select Debtor 1 Only Debtor 2 Only Debtor 1 And Debtor 2 Only At Least One Of T…" at bounding box center [217, 327] width 123 height 19
click at [204, 327] on select "Select Debtor 1 Only Debtor 2 Only Debtor 1 And Debtor 2 Only At Least One Of T…" at bounding box center [217, 327] width 123 height 19
select select "0"
click at [156, 318] on select "Select Debtor 1 Only Debtor 2 Only Debtor 1 And Debtor 2 Only At Least One Of T…" at bounding box center [217, 327] width 123 height 19
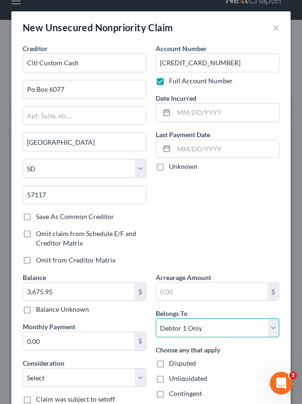
scroll to position [67, 0]
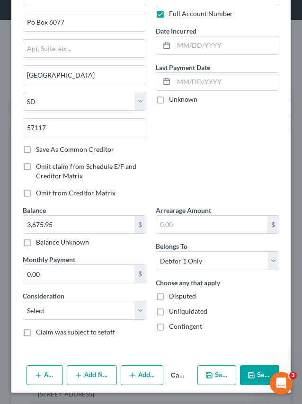
click at [249, 379] on button "Save & Close" at bounding box center [259, 375] width 39 height 20
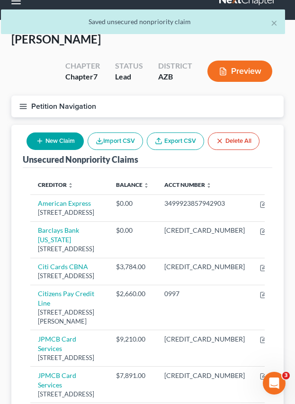
click at [58, 146] on button "New Claim" at bounding box center [54, 140] width 57 height 17
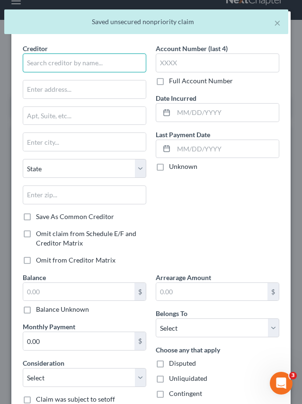
click at [47, 65] on input "text" at bounding box center [84, 62] width 123 height 19
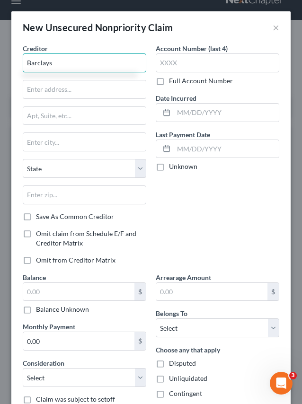
type input "Barclays"
click at [169, 82] on label "Full Account Number" at bounding box center [201, 80] width 64 height 9
click at [173, 82] on input "Full Account Number" at bounding box center [176, 79] width 6 height 6
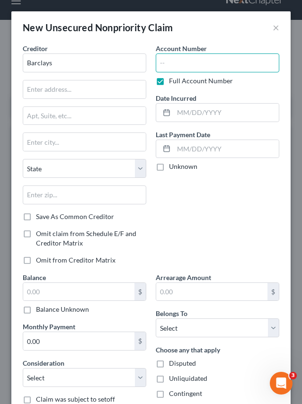
click at [169, 60] on input "text" at bounding box center [217, 62] width 123 height 19
click at [229, 51] on div "Account Number 439707816939 Full Account Number" at bounding box center [217, 65] width 123 height 42
click at [242, 77] on div "Full Account Number" at bounding box center [217, 80] width 123 height 9
click at [229, 68] on input "439707816939" at bounding box center [217, 62] width 123 height 19
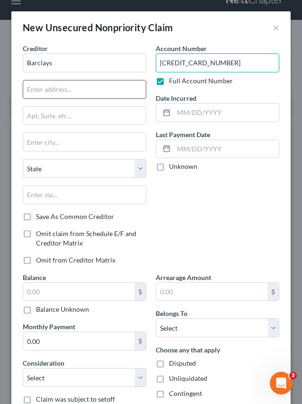
type input "4397078169393658"
click at [64, 90] on input "text" at bounding box center [84, 89] width 122 height 18
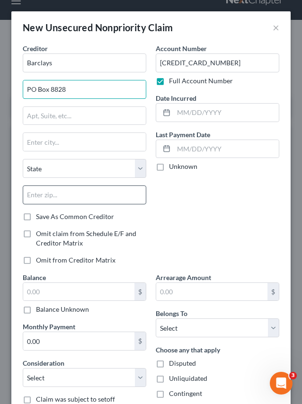
type input "PO Box 8828"
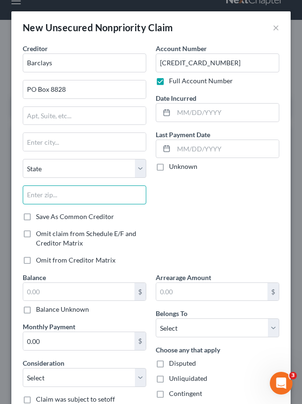
click at [60, 190] on input "text" at bounding box center [84, 194] width 123 height 19
type input "19899"
click at [175, 220] on div "Account Number 4397078169393658 Full Account Number Date Incurred Last Payment …" at bounding box center [217, 158] width 133 height 229
type input "Wilmington"
select select "7"
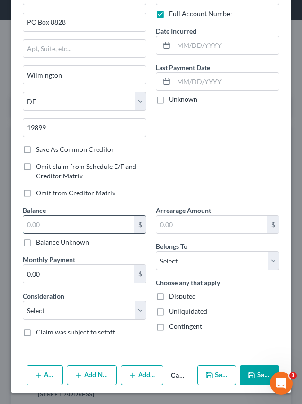
click at [53, 224] on input "text" at bounding box center [78, 225] width 111 height 18
type input "0"
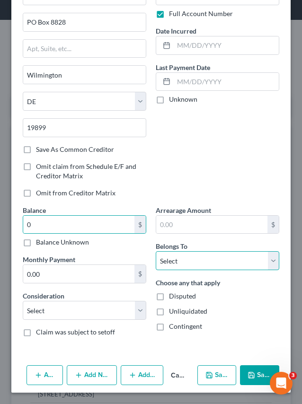
click at [208, 267] on select "Select Debtor 1 Only Debtor 2 Only Debtor 1 And Debtor 2 Only At Least One Of T…" at bounding box center [217, 260] width 123 height 19
select select "0"
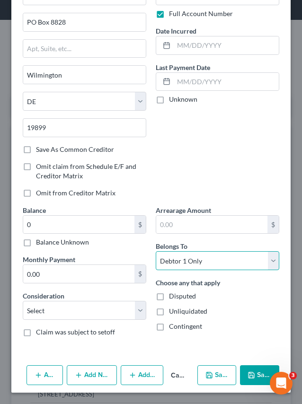
click at [156, 251] on select "Select Debtor 1 Only Debtor 2 Only Debtor 1 And Debtor 2 Only At Least One Of T…" at bounding box center [217, 260] width 123 height 19
click at [252, 377] on button "Save & Close" at bounding box center [259, 375] width 39 height 20
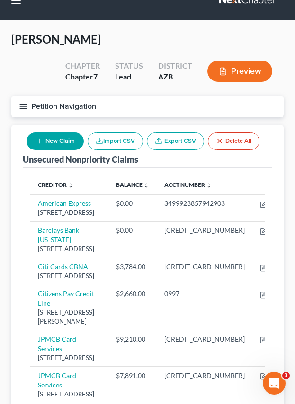
click at [65, 137] on button "New Claim" at bounding box center [54, 140] width 57 height 17
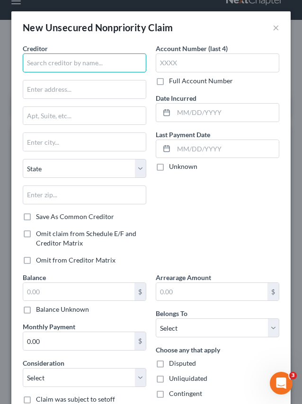
click at [56, 63] on input "text" at bounding box center [84, 62] width 123 height 19
type input "Citizens Pay Club Wyndham"
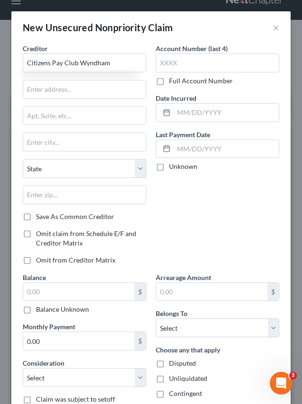
click at [169, 80] on label "Full Account Number" at bounding box center [201, 80] width 64 height 9
click at [173, 80] on input "Full Account Number" at bounding box center [176, 79] width 6 height 6
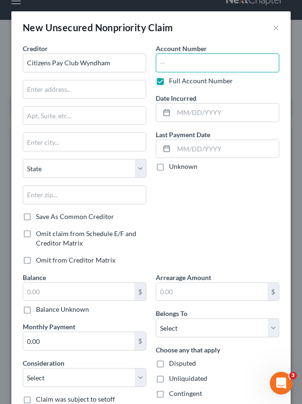
click at [178, 60] on input "text" at bounding box center [217, 62] width 123 height 19
click at [172, 98] on label "Date Incurred" at bounding box center [176, 98] width 41 height 10
drag, startPoint x: 178, startPoint y: 59, endPoint x: 131, endPoint y: 66, distance: 48.3
click at [131, 66] on div "Creditor * Citizens Pay Club Wyndham State AL AK AR AZ CA CO CT DE DC FL GA GU …" at bounding box center [151, 228] width 266 height 368
type input "0997"
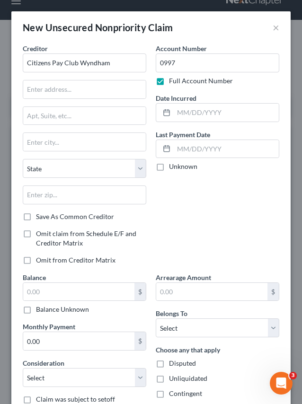
click at [169, 83] on label "Full Account Number" at bounding box center [201, 80] width 64 height 9
click at [173, 82] on input "Full Account Number" at bounding box center [176, 79] width 6 height 6
click at [56, 197] on input "text" at bounding box center [84, 194] width 123 height 19
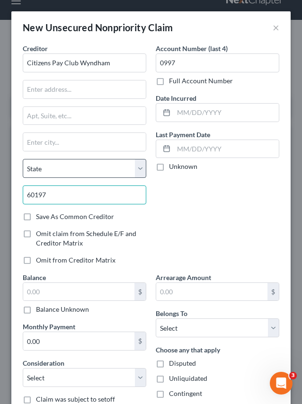
type input "60197"
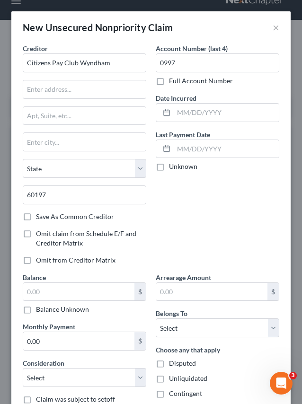
click at [181, 204] on div "Account Number (last 4) 0997 Full Account Number Date Incurred Last Payment Dat…" at bounding box center [217, 158] width 133 height 229
type input "Carol Stream"
select select "14"
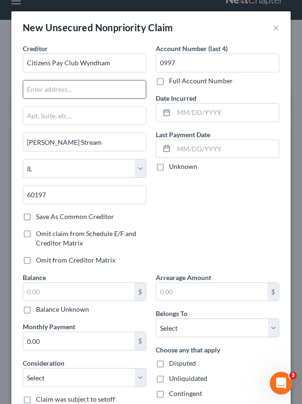
click at [63, 83] on input "text" at bounding box center [84, 89] width 122 height 18
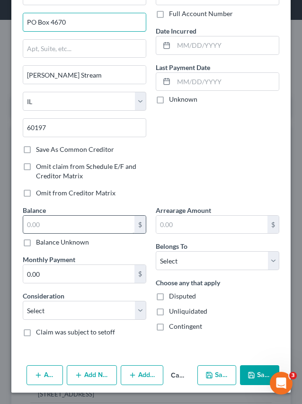
type input "PO Box 4670"
click at [67, 221] on input "text" at bounding box center [78, 225] width 111 height 18
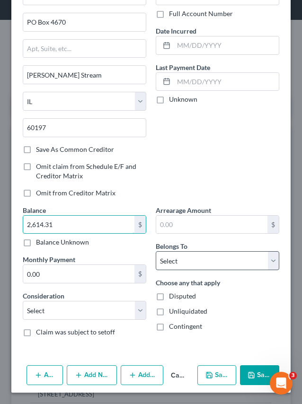
type input "2,614.31"
click at [187, 262] on select "Select Debtor 1 Only Debtor 2 Only Debtor 1 And Debtor 2 Only At Least One Of T…" at bounding box center [217, 260] width 123 height 19
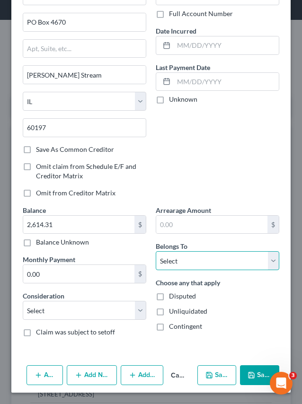
click at [156, 251] on select "Select Debtor 1 Only Debtor 2 Only Debtor 1 And Debtor 2 Only At Least One Of T…" at bounding box center [217, 260] width 123 height 19
click at [187, 261] on select "Select Debtor 1 Only Debtor 2 Only Debtor 1 And Debtor 2 Only At Least One Of T…" at bounding box center [217, 260] width 123 height 19
select select "0"
click at [156, 251] on select "Select Debtor 1 Only Debtor 2 Only Debtor 1 And Debtor 2 Only At Least One Of T…" at bounding box center [217, 260] width 123 height 19
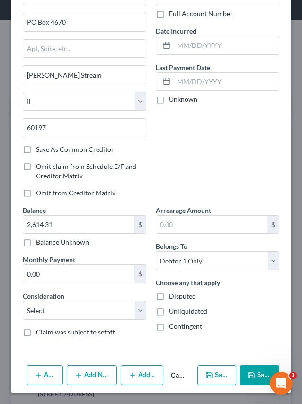
click at [249, 372] on icon "button" at bounding box center [251, 375] width 8 height 8
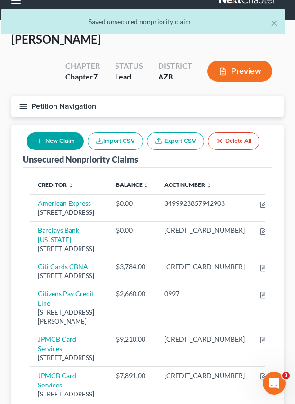
click at [70, 150] on div "New Claim Import CSV Export CSV Delete All" at bounding box center [143, 141] width 240 height 25
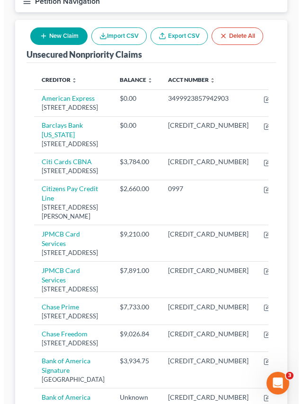
scroll to position [0, 0]
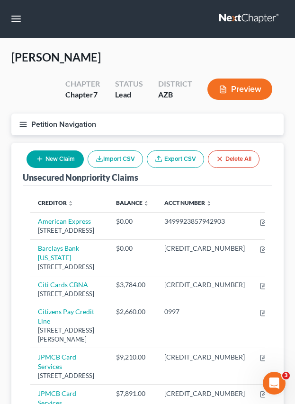
click at [41, 156] on icon "button" at bounding box center [40, 159] width 8 height 8
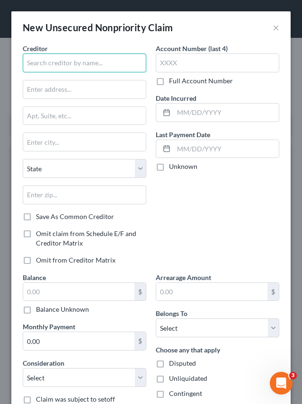
click at [63, 65] on input "text" at bounding box center [84, 62] width 123 height 19
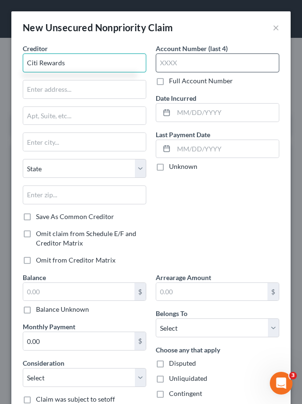
type input "Citi Rewards"
click at [174, 70] on input "text" at bounding box center [217, 62] width 123 height 19
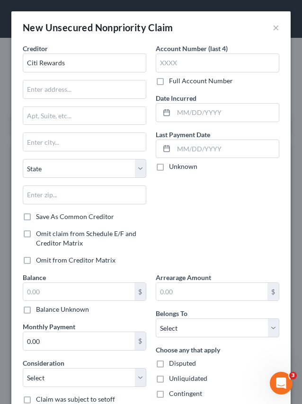
click at [169, 79] on label "Full Account Number" at bounding box center [201, 80] width 64 height 9
click at [173, 79] on input "Full Account Number" at bounding box center [176, 79] width 6 height 6
click at [166, 58] on input "text" at bounding box center [217, 62] width 123 height 19
click at [240, 60] on input "546616045093" at bounding box center [217, 62] width 123 height 19
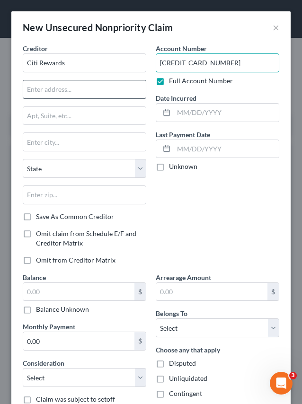
type input "5466160450734528"
drag, startPoint x: 84, startPoint y: 86, endPoint x: 121, endPoint y: 97, distance: 39.0
click at [84, 86] on input "text" at bounding box center [84, 89] width 122 height 18
click at [44, 93] on input "text" at bounding box center [84, 89] width 122 height 18
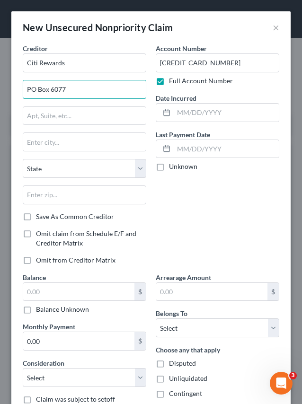
type input "Po Box 6077"
click at [90, 197] on input "text" at bounding box center [84, 194] width 123 height 19
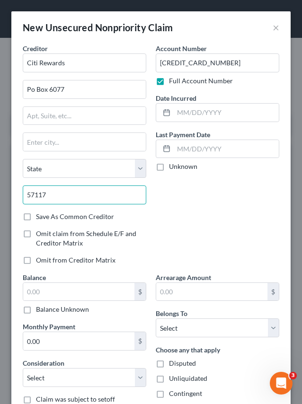
type input "57117"
click at [174, 226] on div "Account Number 5466160450734528 Full Account Number Date Incurred Last Payment …" at bounding box center [217, 158] width 133 height 229
type input "Sioux Falls"
select select "43"
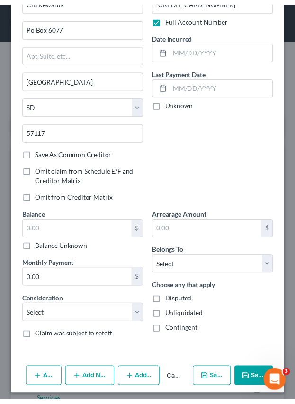
scroll to position [67, 0]
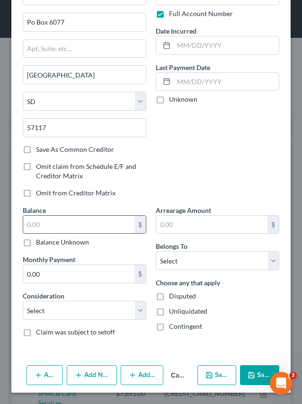
click at [43, 225] on input "text" at bounding box center [78, 225] width 111 height 18
type input "0"
click at [247, 372] on icon "button" at bounding box center [251, 375] width 8 height 8
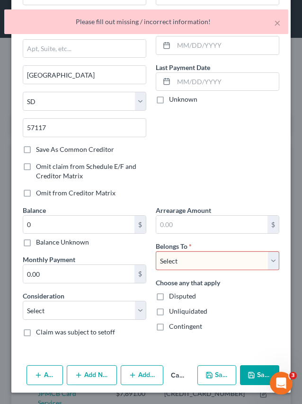
click at [202, 265] on select "Select Debtor 1 Only Debtor 2 Only Debtor 1 And Debtor 2 Only At Least One Of T…" at bounding box center [217, 260] width 123 height 19
select select "0"
click at [156, 251] on select "Select Debtor 1 Only Debtor 2 Only Debtor 1 And Debtor 2 Only At Least One Of T…" at bounding box center [217, 260] width 123 height 19
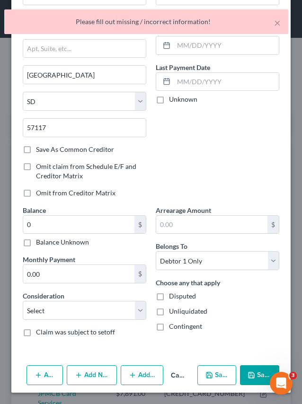
click at [249, 369] on button "Save & Close" at bounding box center [259, 375] width 39 height 20
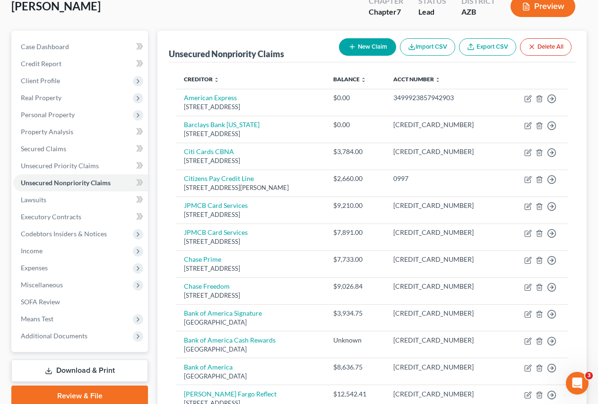
scroll to position [0, 0]
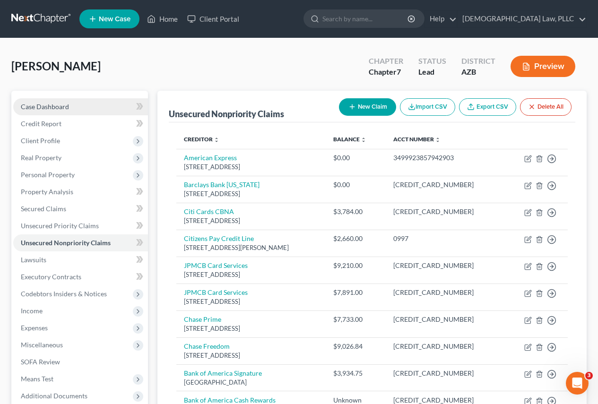
click at [86, 105] on link "Case Dashboard" at bounding box center [80, 106] width 135 height 17
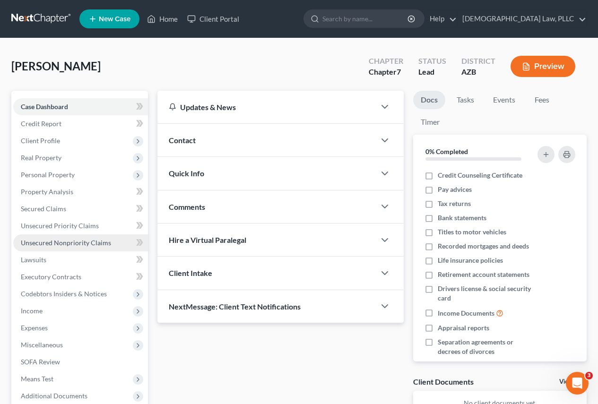
click at [88, 240] on span "Unsecured Nonpriority Claims" at bounding box center [66, 243] width 90 height 8
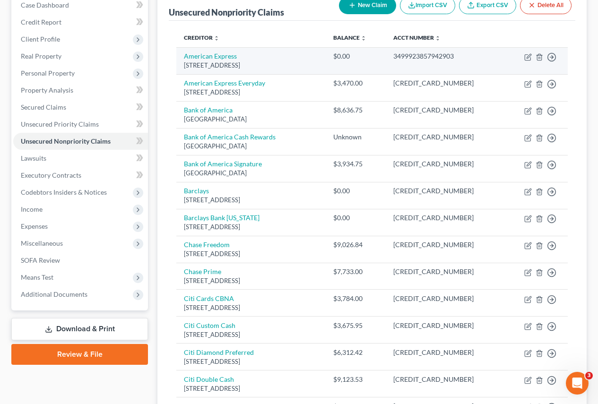
scroll to position [236, 0]
